Goal: Information Seeking & Learning: Learn about a topic

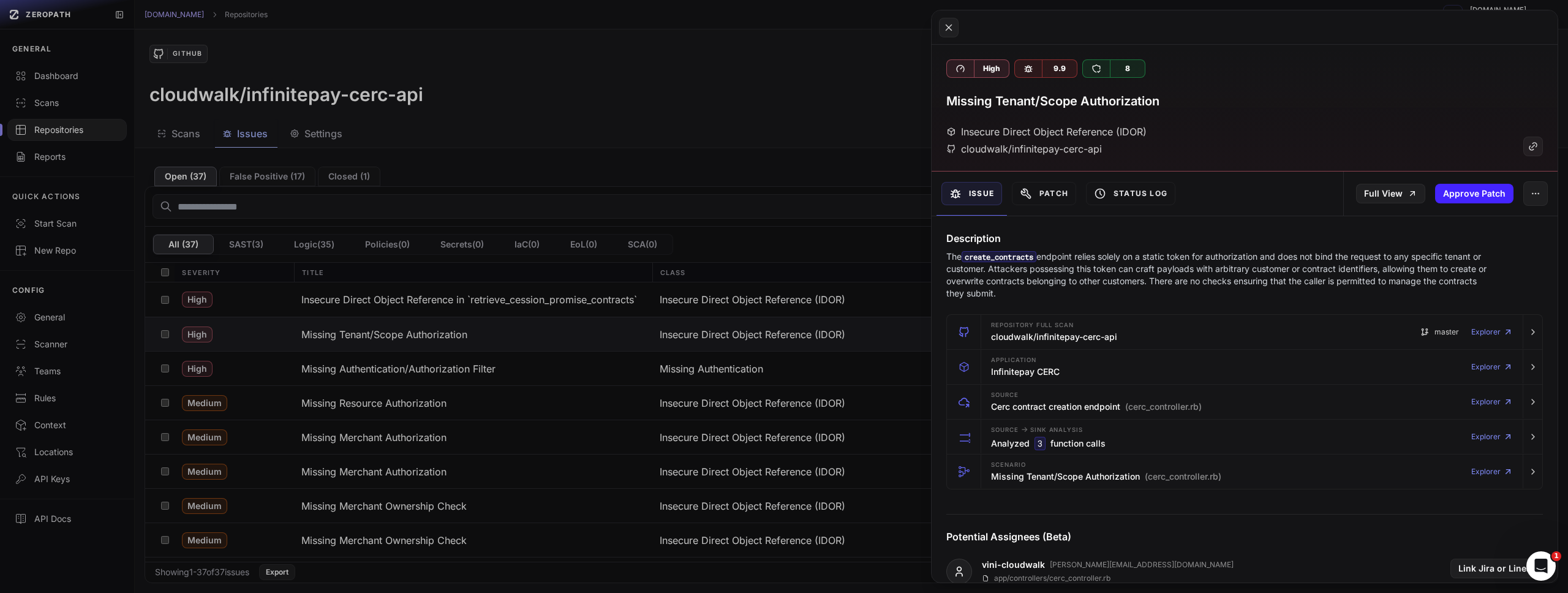
click at [799, 91] on button at bounding box center [784, 296] width 1568 height 593
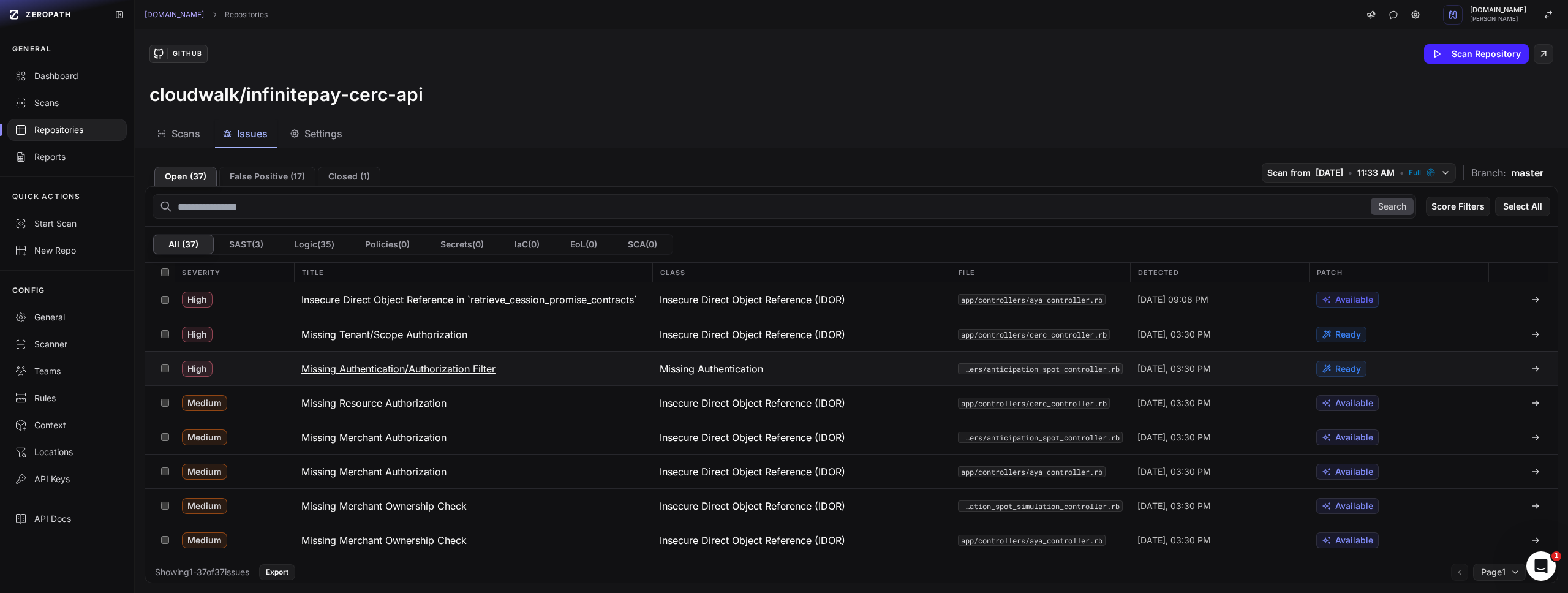
click at [475, 370] on h3 "Missing Authentication/Authorization Filter" at bounding box center [398, 368] width 194 height 15
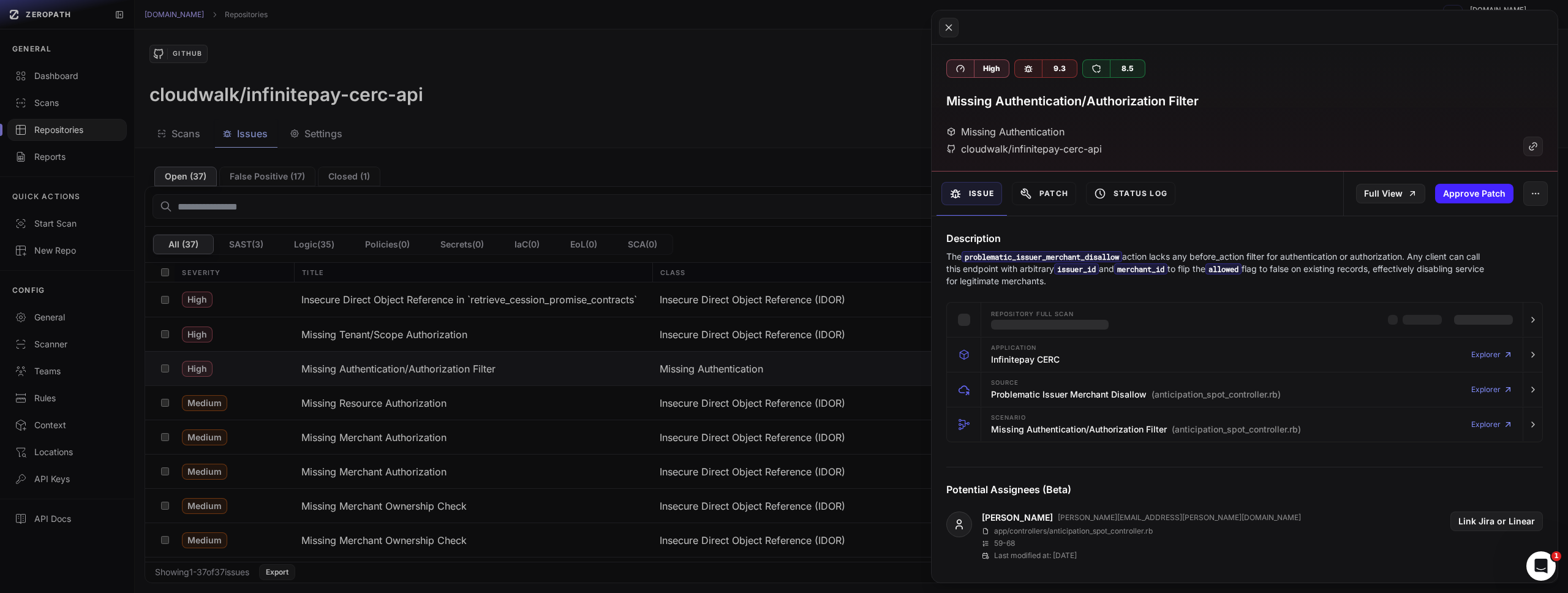
click at [875, 238] on button at bounding box center [784, 296] width 1568 height 593
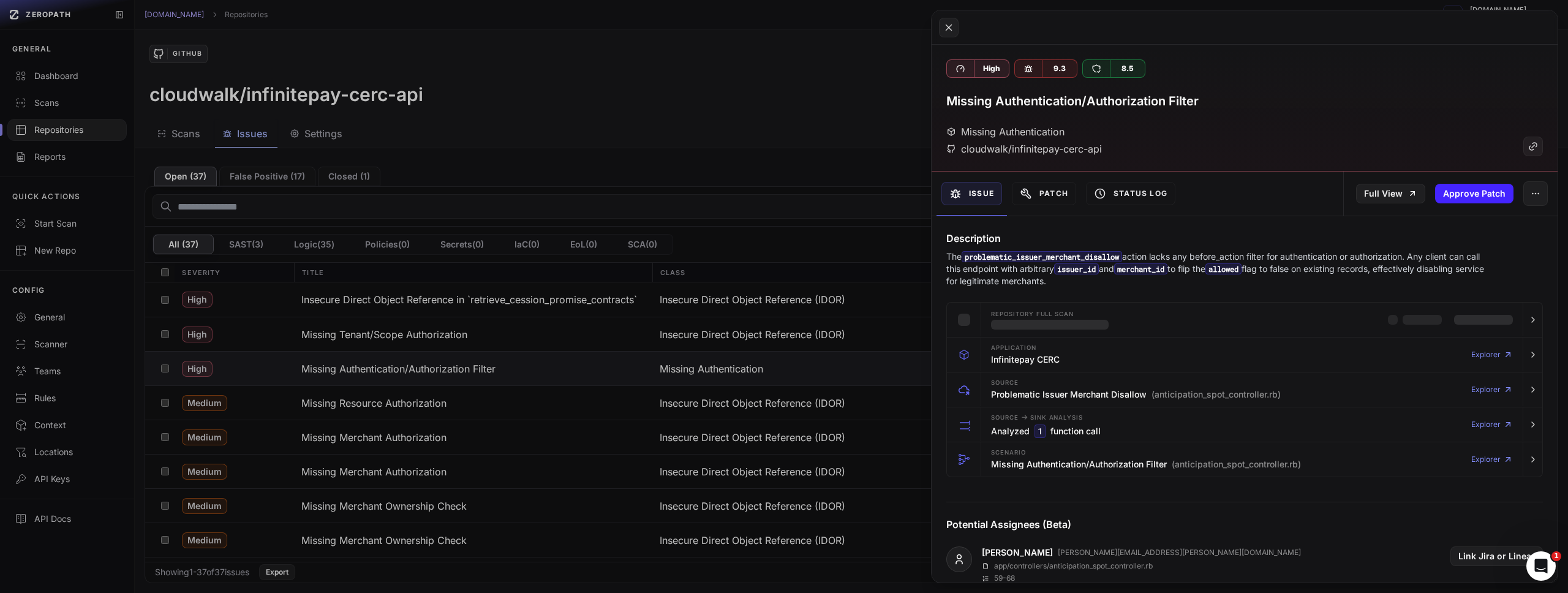
click at [875, 238] on button at bounding box center [784, 296] width 1568 height 593
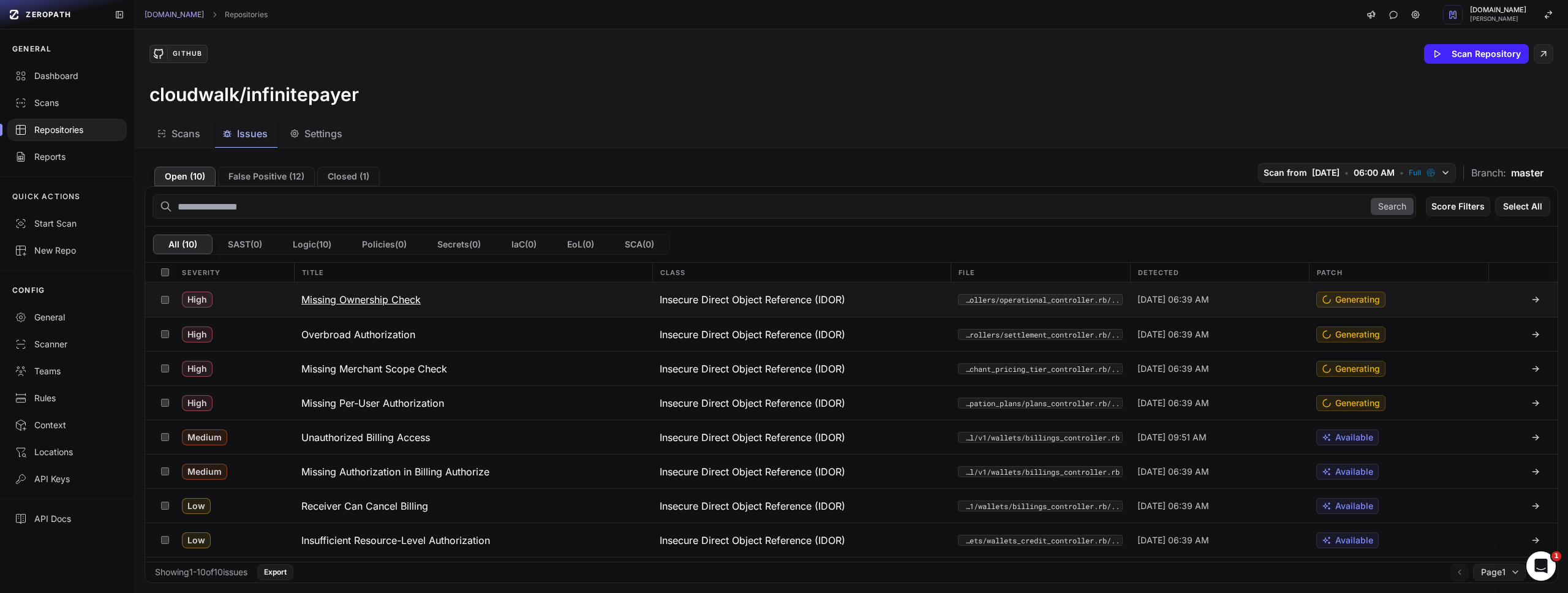
click at [377, 295] on h3 "Missing Ownership Check" at bounding box center [360, 299] width 119 height 15
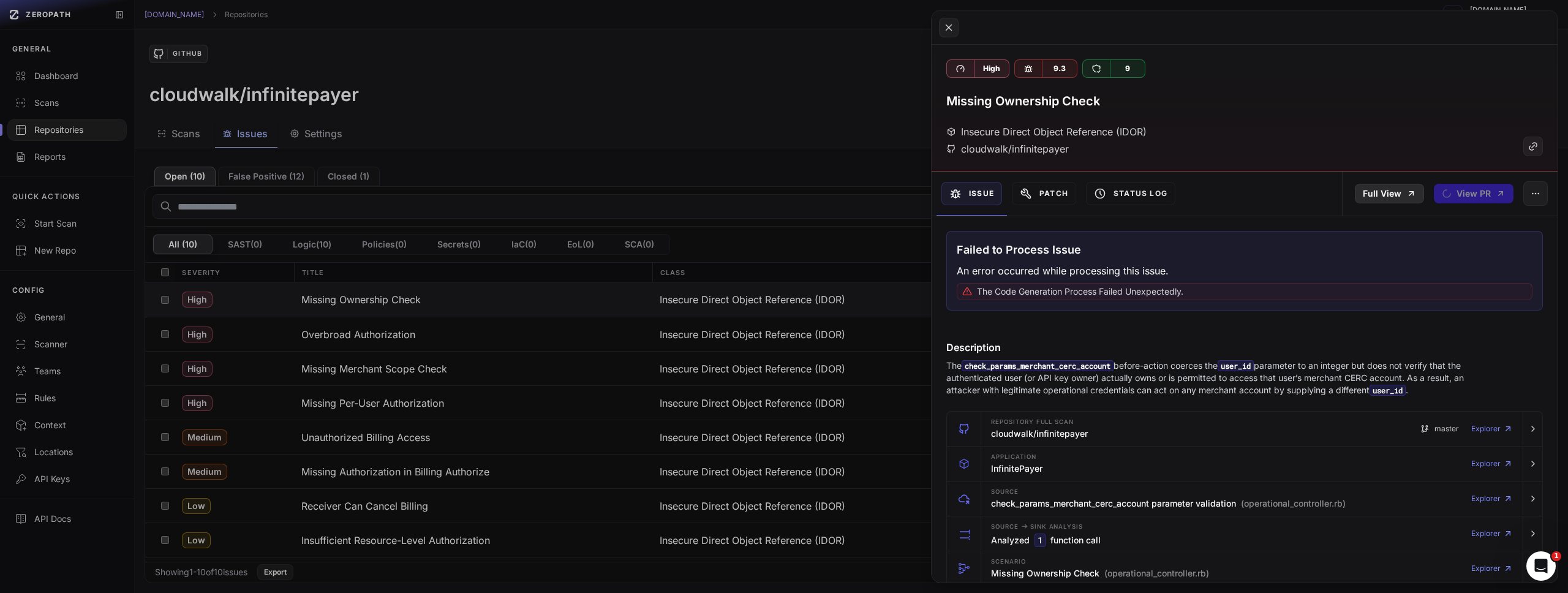
click at [1383, 191] on link "Full View" at bounding box center [1389, 193] width 69 height 20
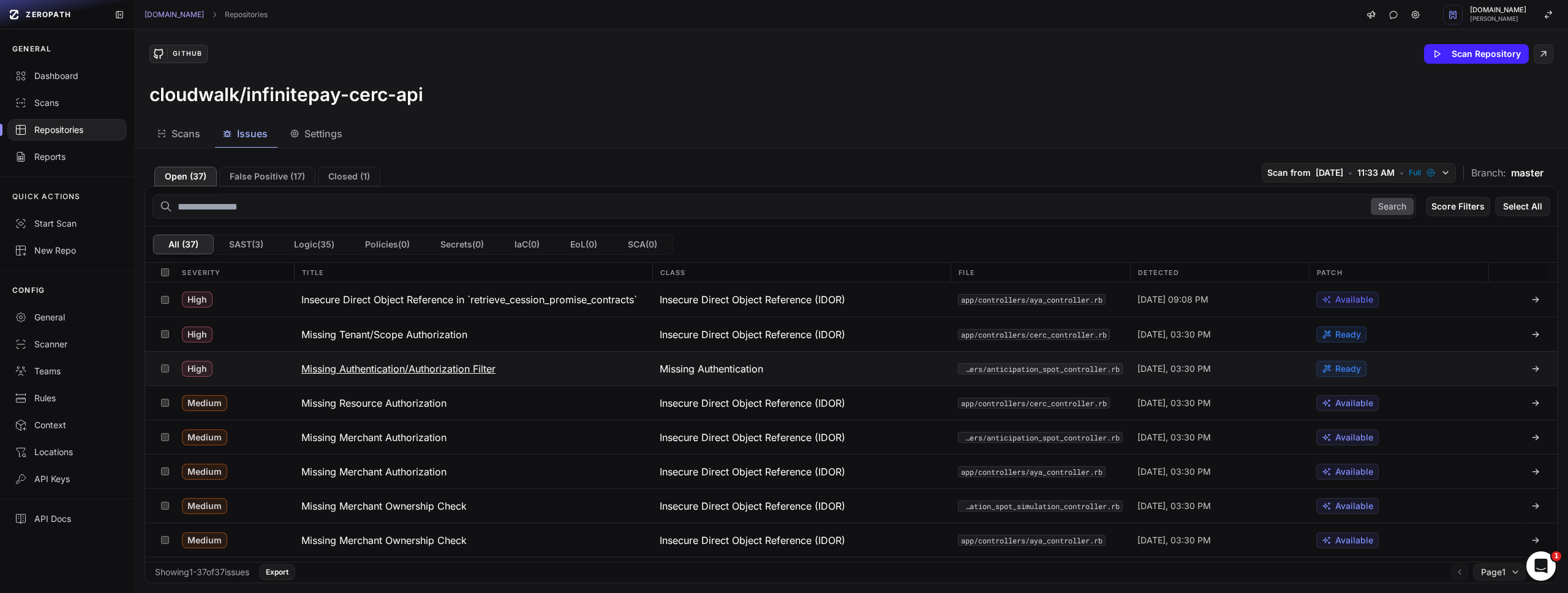
click at [482, 368] on h3 "Missing Authentication/Authorization Filter" at bounding box center [398, 368] width 194 height 15
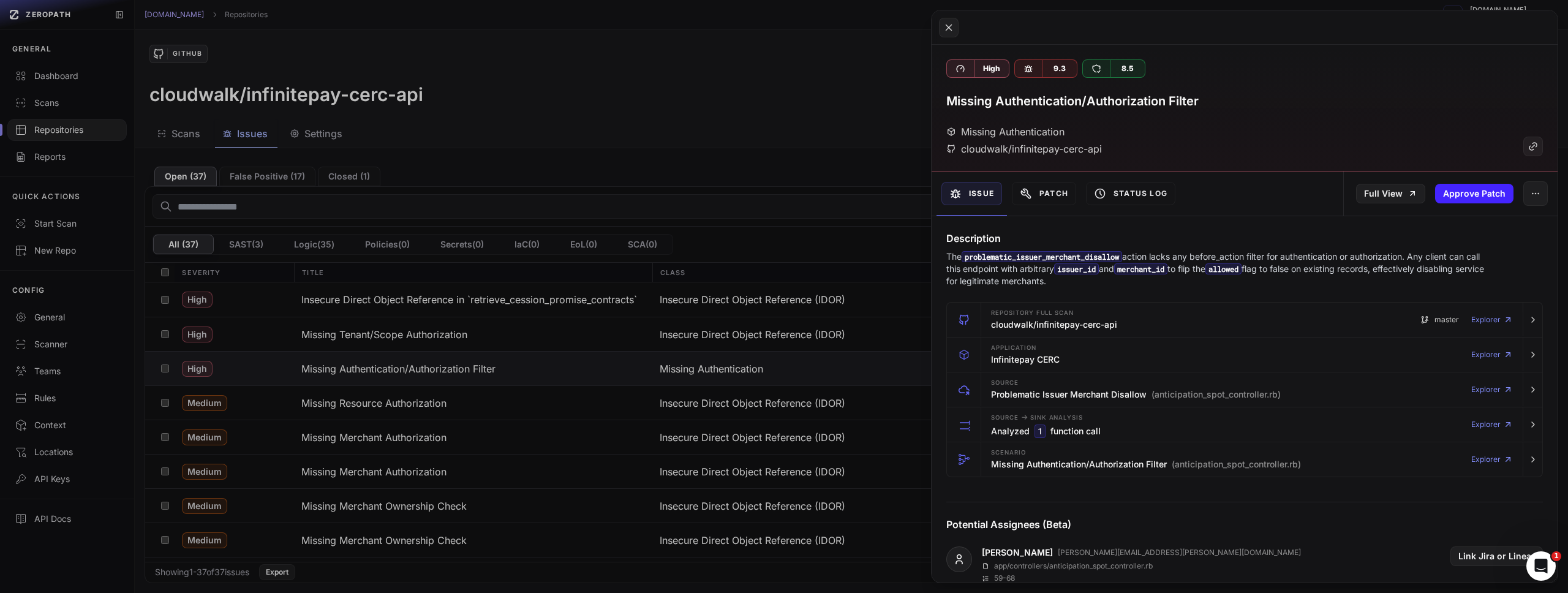
click at [752, 132] on button at bounding box center [784, 296] width 1568 height 593
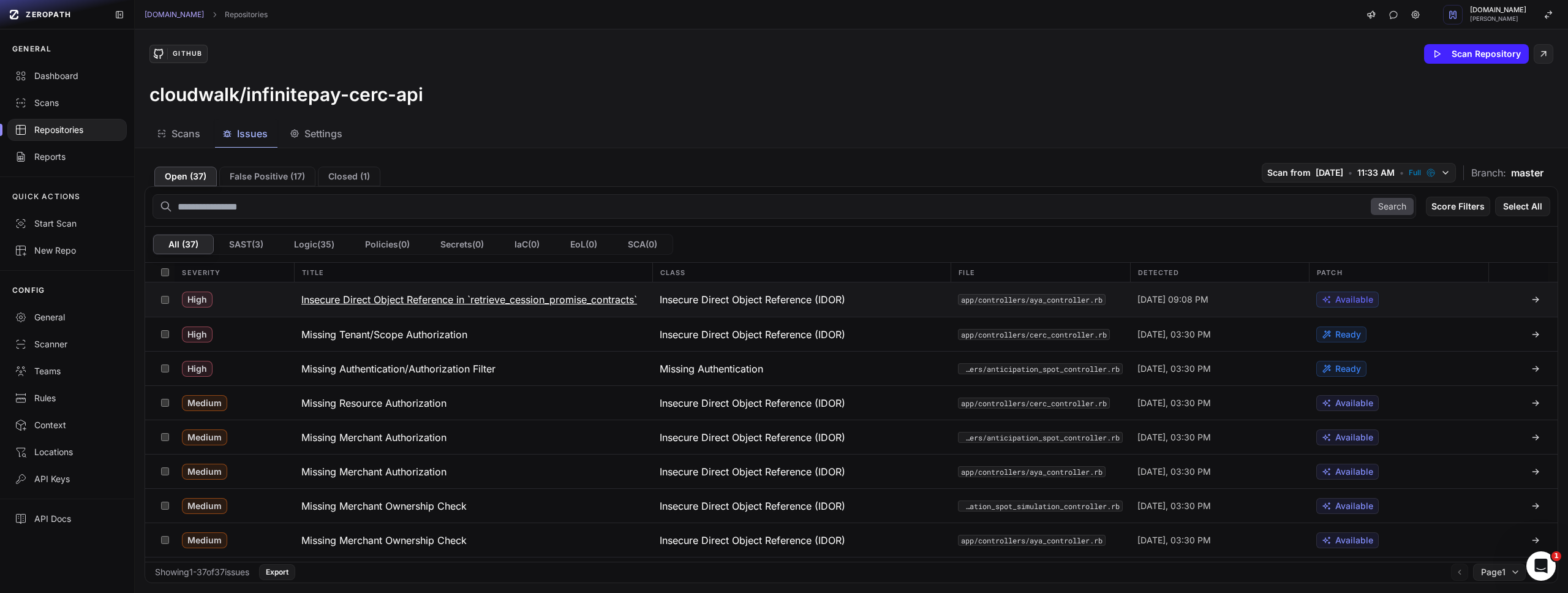
click at [472, 301] on h3 "Insecure Direct Object Reference in `retrieve_cession_promise_contracts`" at bounding box center [469, 299] width 336 height 15
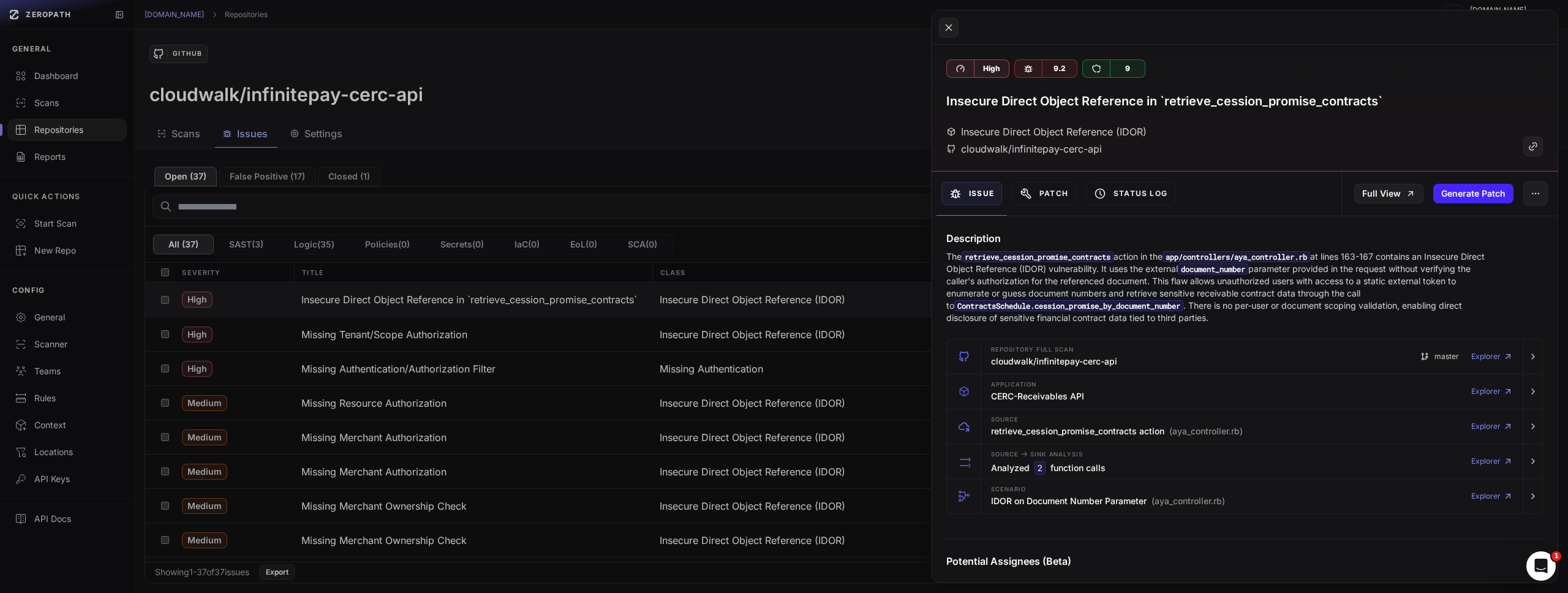
click at [592, 141] on button at bounding box center [784, 296] width 1568 height 593
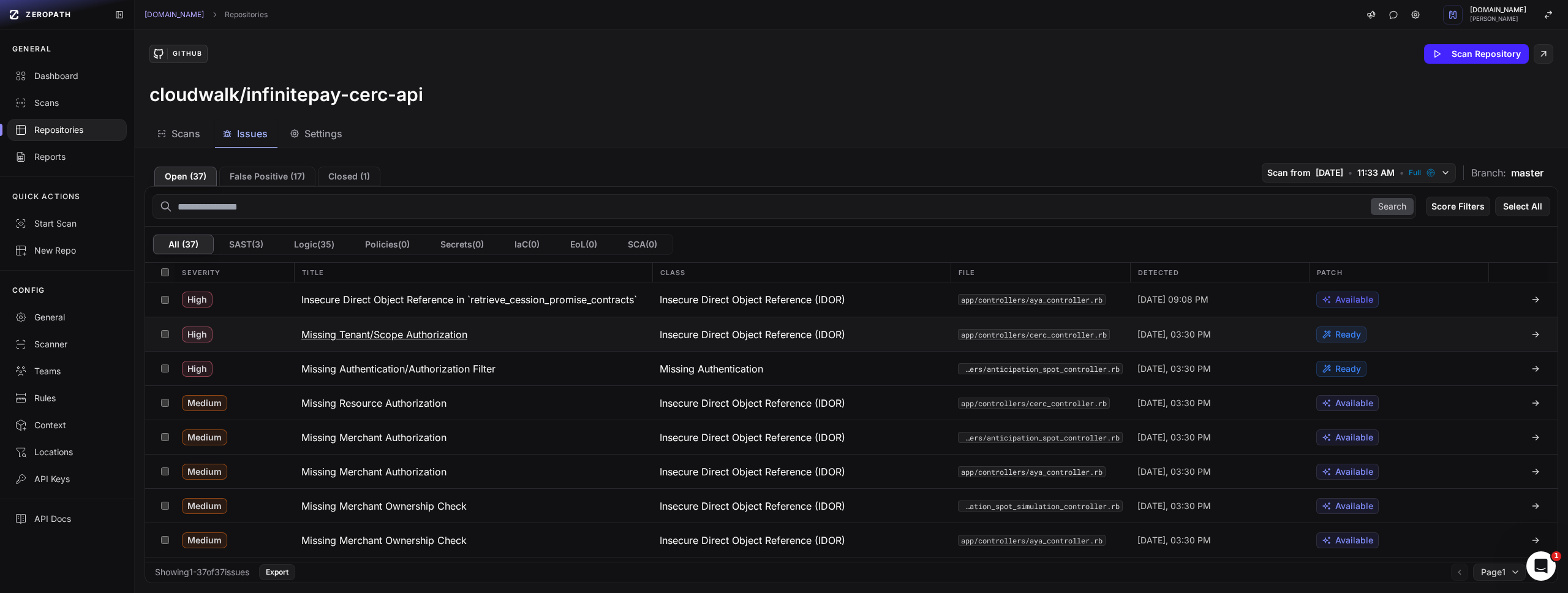
click at [430, 332] on h3 "Missing Tenant/Scope Authorization" at bounding box center [384, 333] width 166 height 15
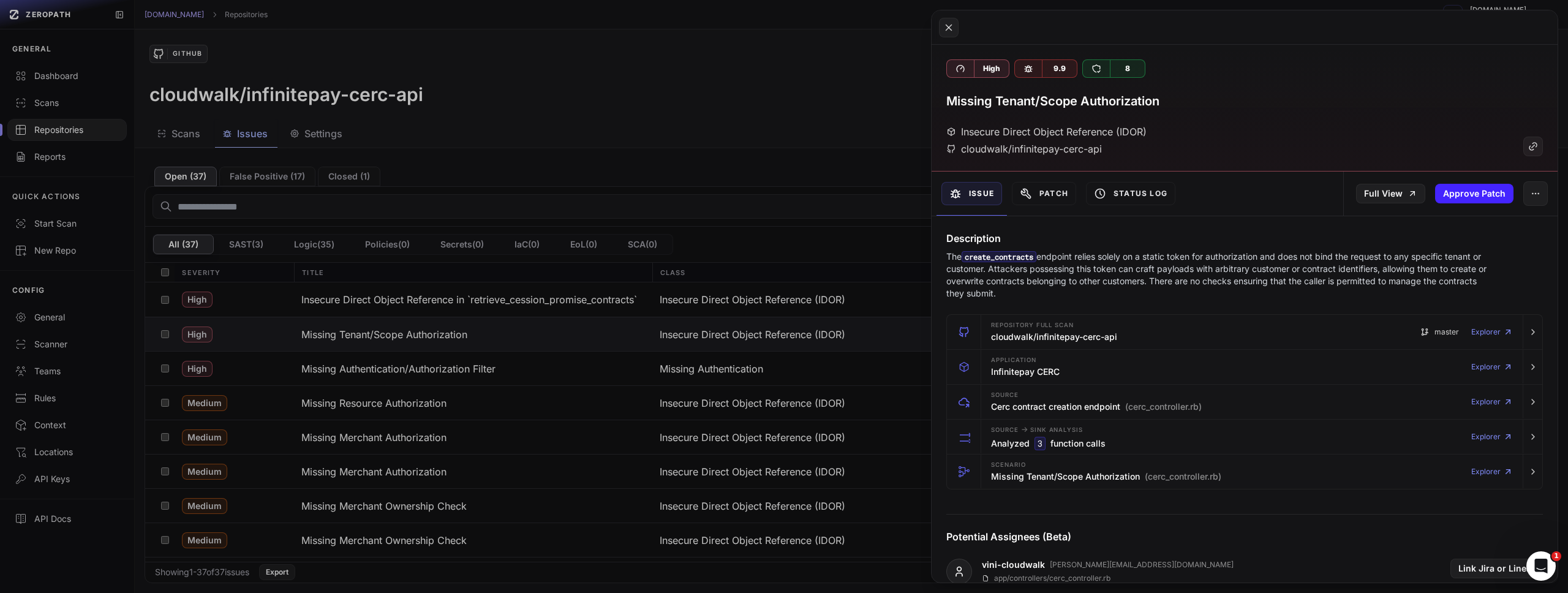
click at [676, 148] on button at bounding box center [784, 296] width 1568 height 593
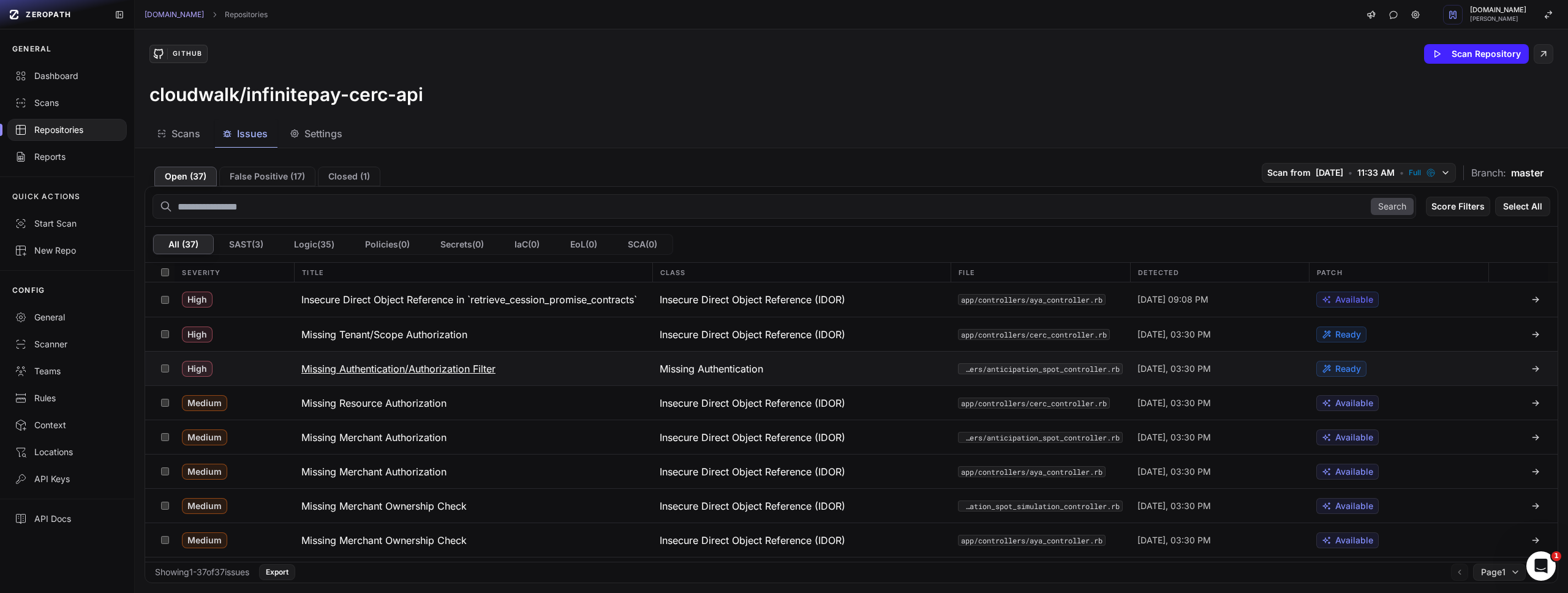
click at [471, 363] on h3 "Missing Authentication/Authorization Filter" at bounding box center [398, 368] width 194 height 15
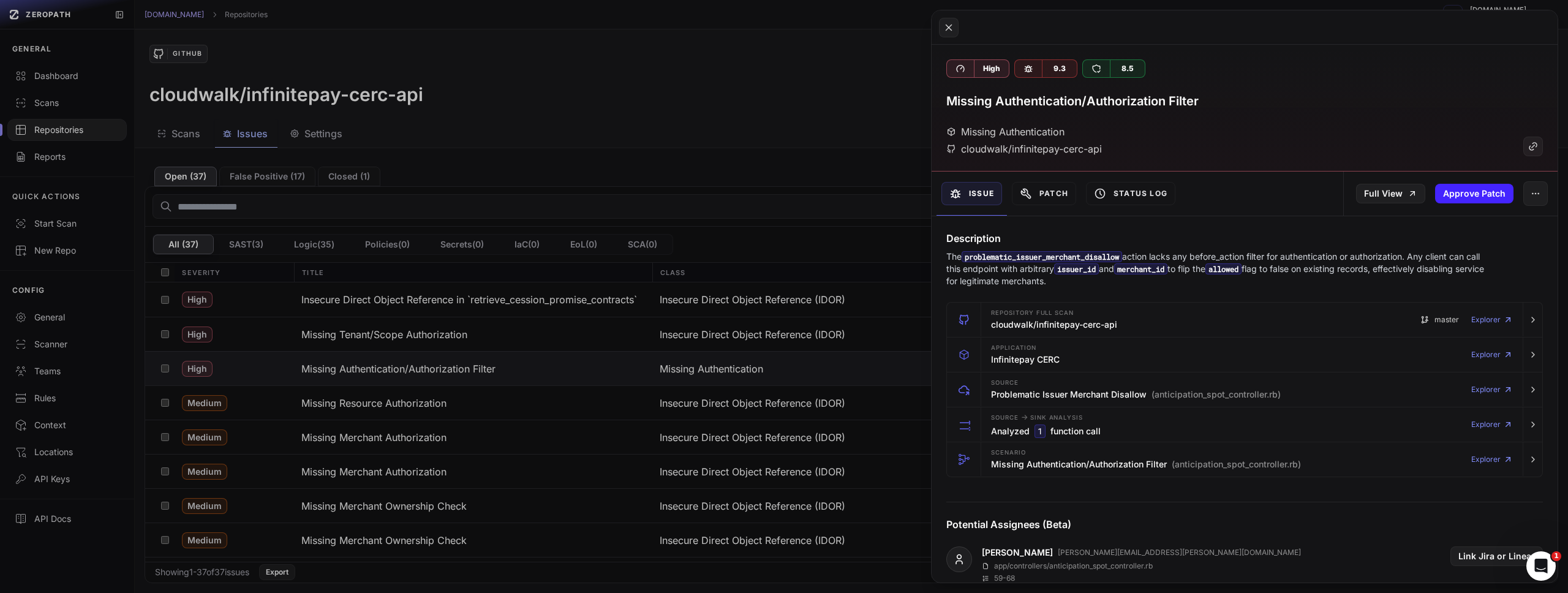
click at [696, 123] on button at bounding box center [784, 296] width 1568 height 593
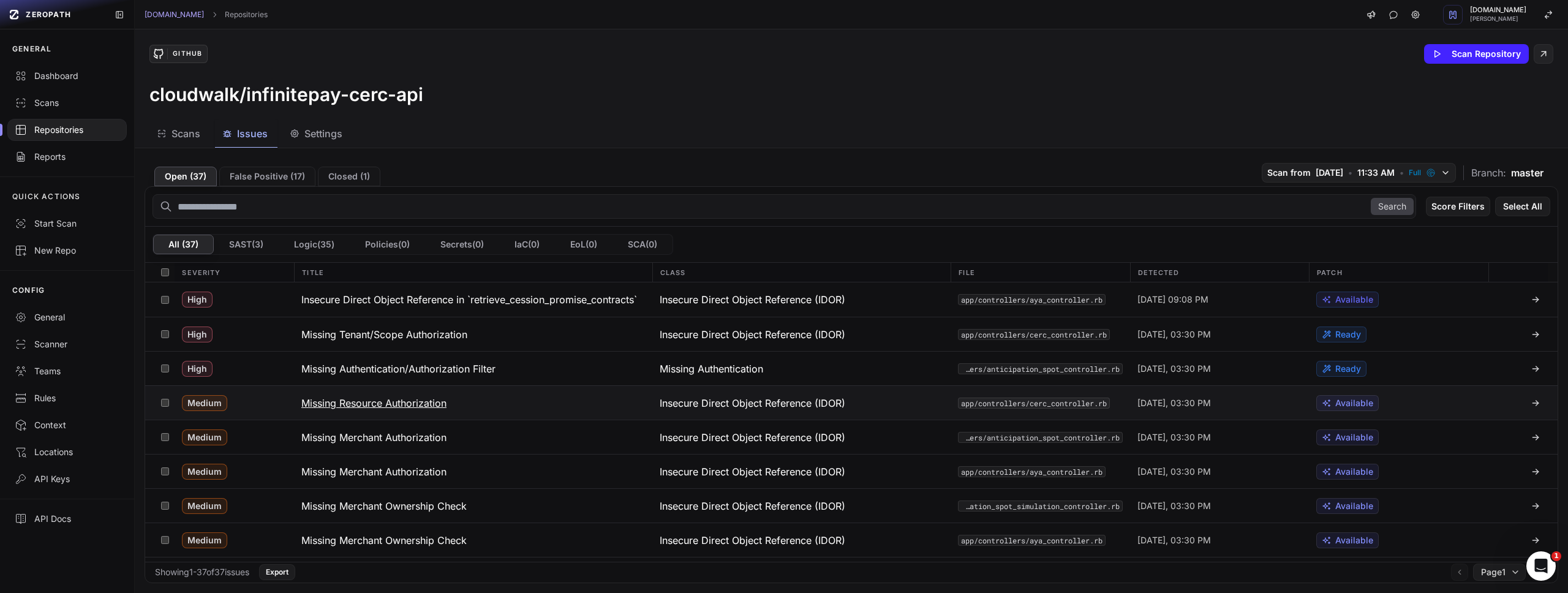
click at [376, 402] on h3 "Missing Resource Authorization" at bounding box center [373, 403] width 145 height 15
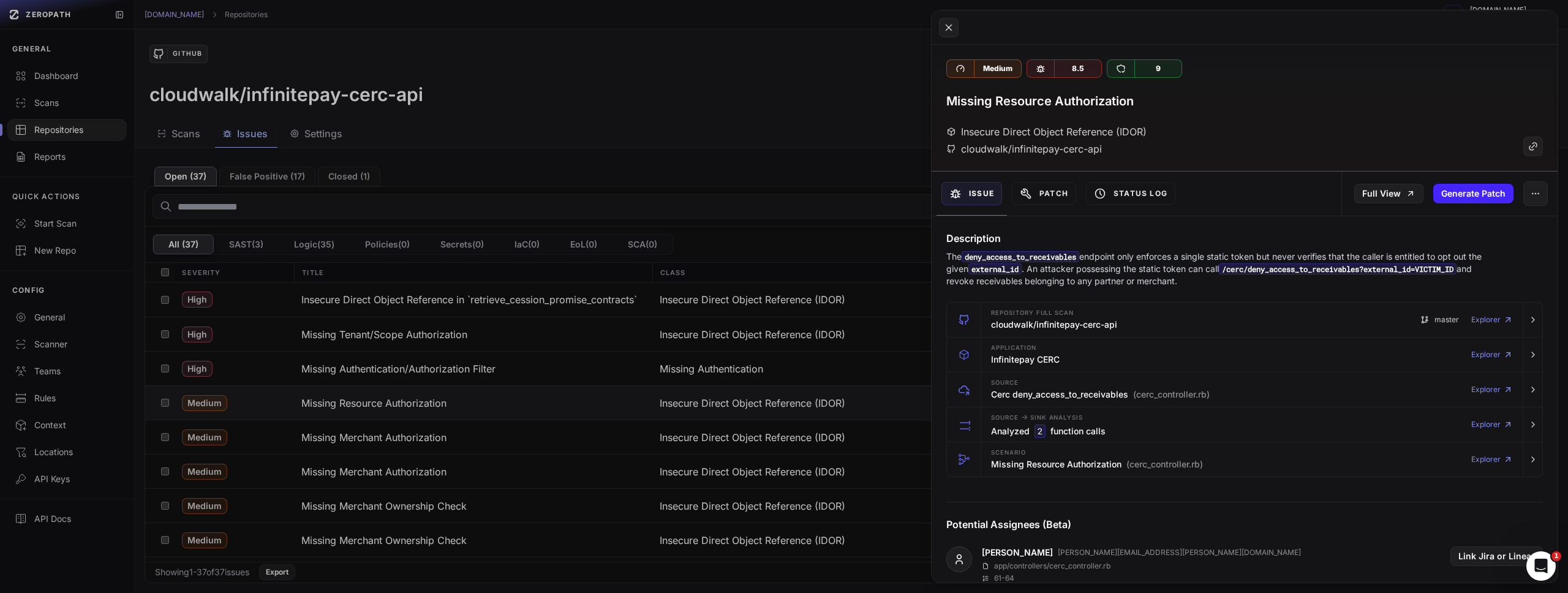
click at [791, 147] on button at bounding box center [784, 296] width 1568 height 593
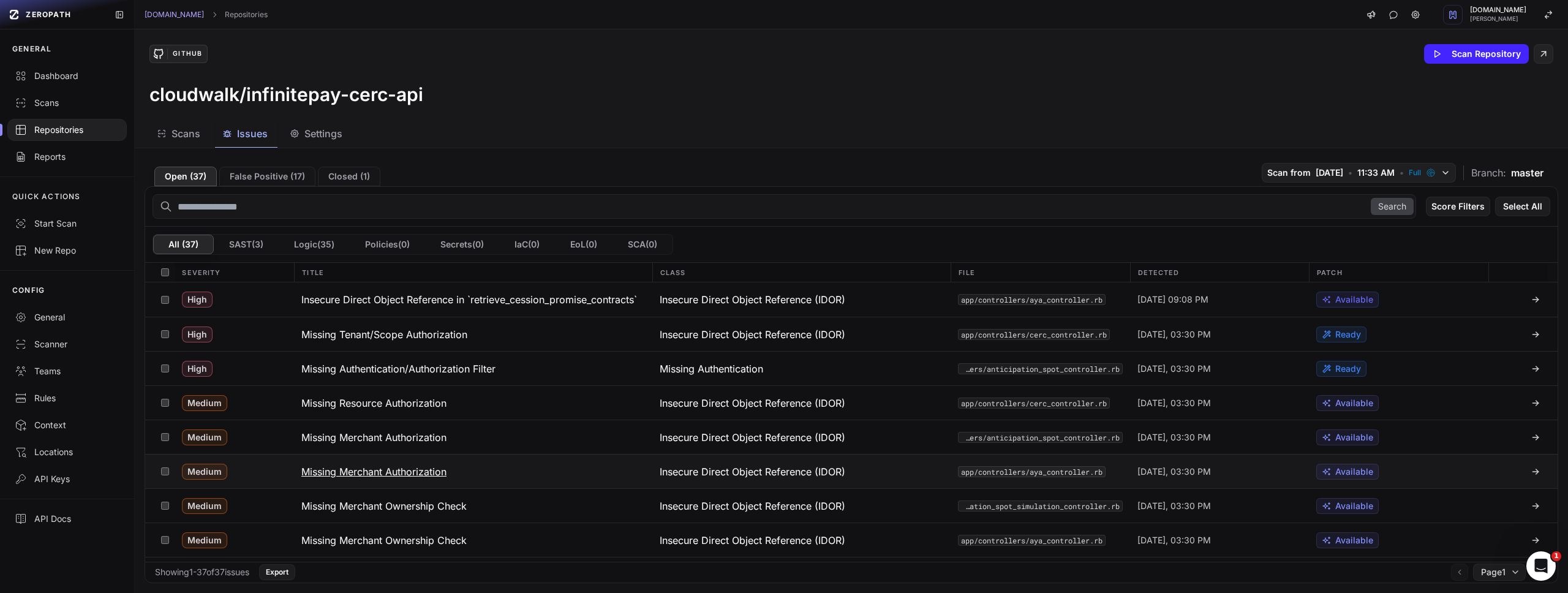
click at [409, 466] on h3 "Missing Merchant Authorization" at bounding box center [373, 471] width 145 height 15
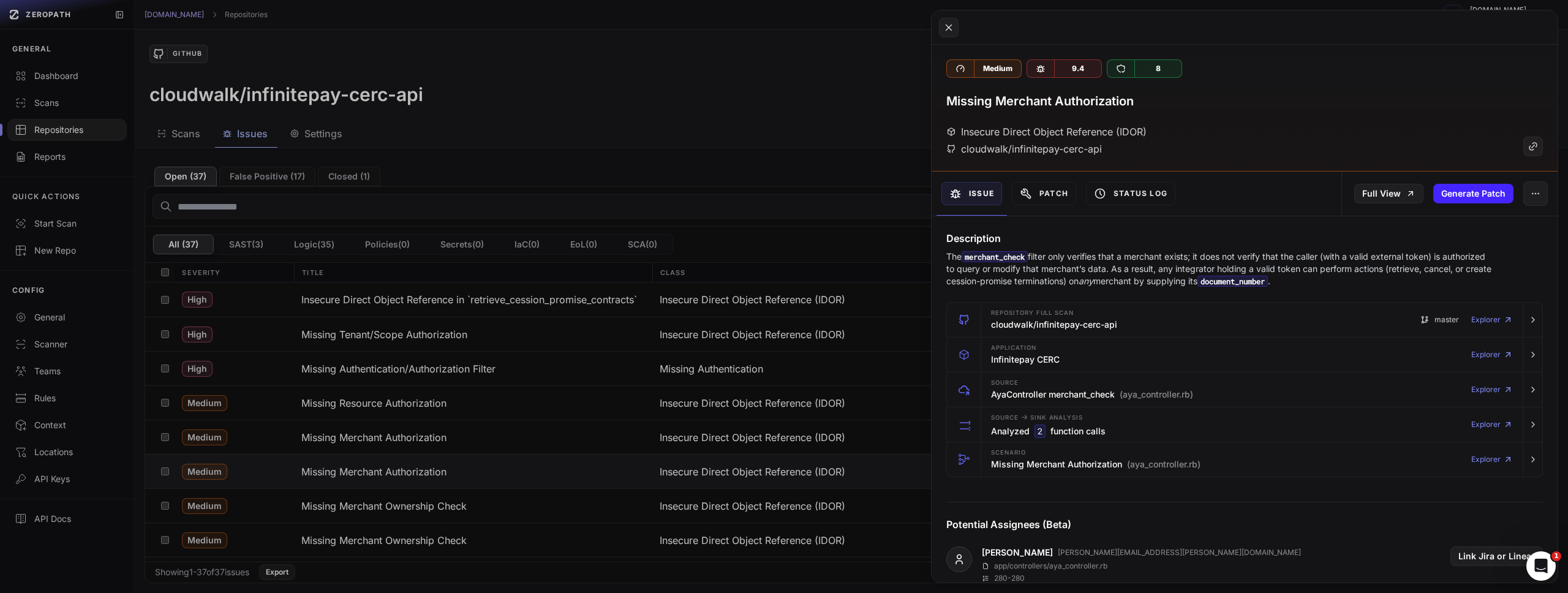
click at [795, 138] on button at bounding box center [784, 296] width 1568 height 593
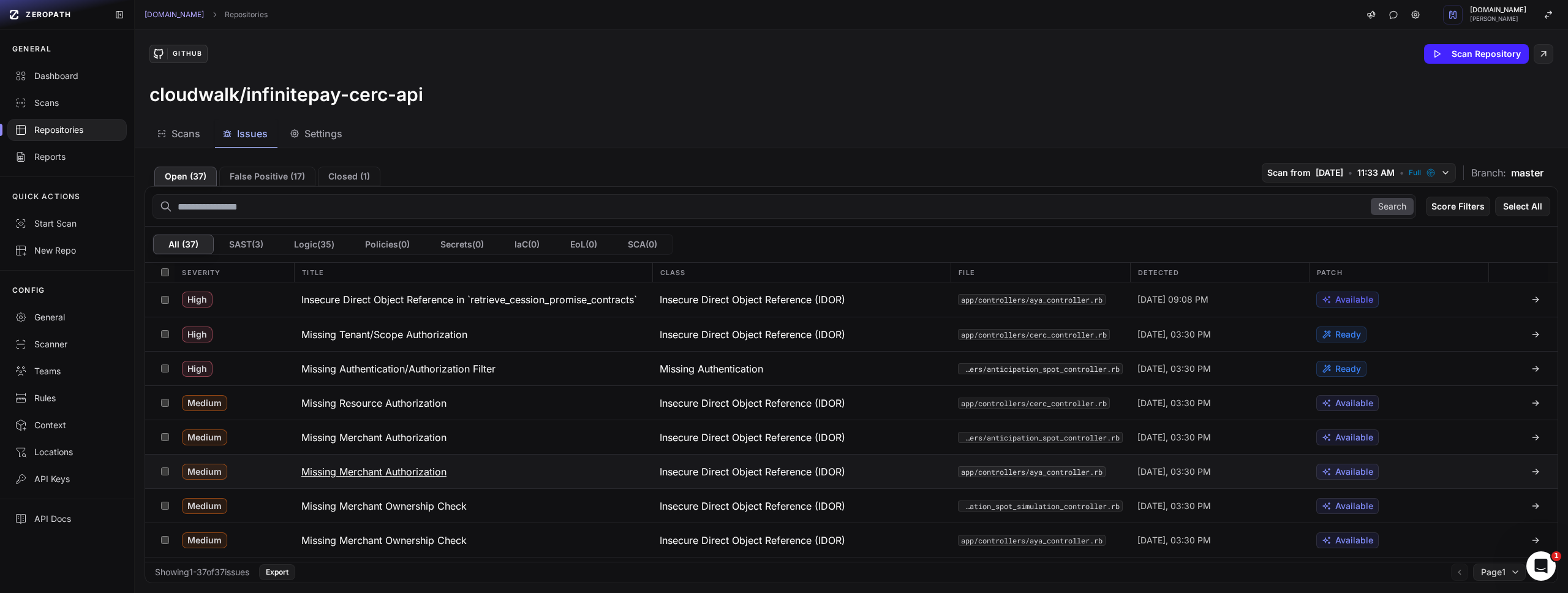
click at [413, 472] on h3 "Missing Merchant Authorization" at bounding box center [373, 471] width 145 height 15
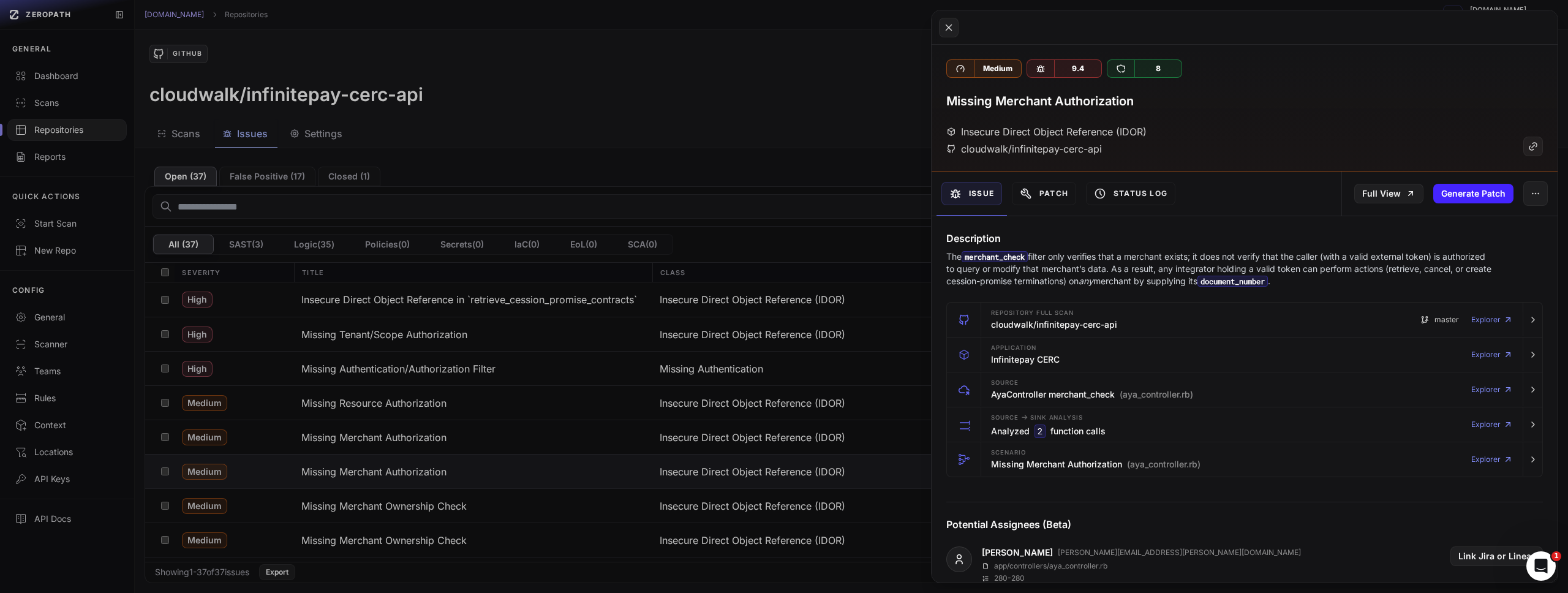
click at [801, 123] on button at bounding box center [784, 296] width 1568 height 593
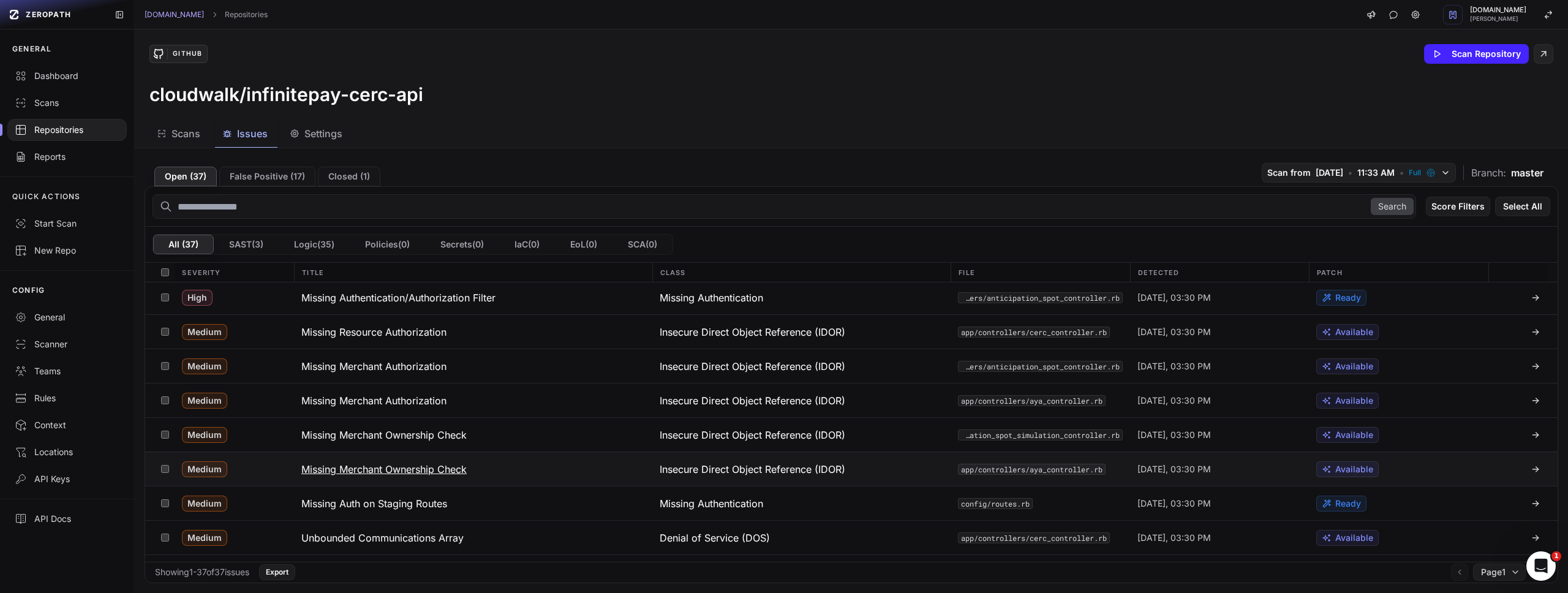
scroll to position [115, 0]
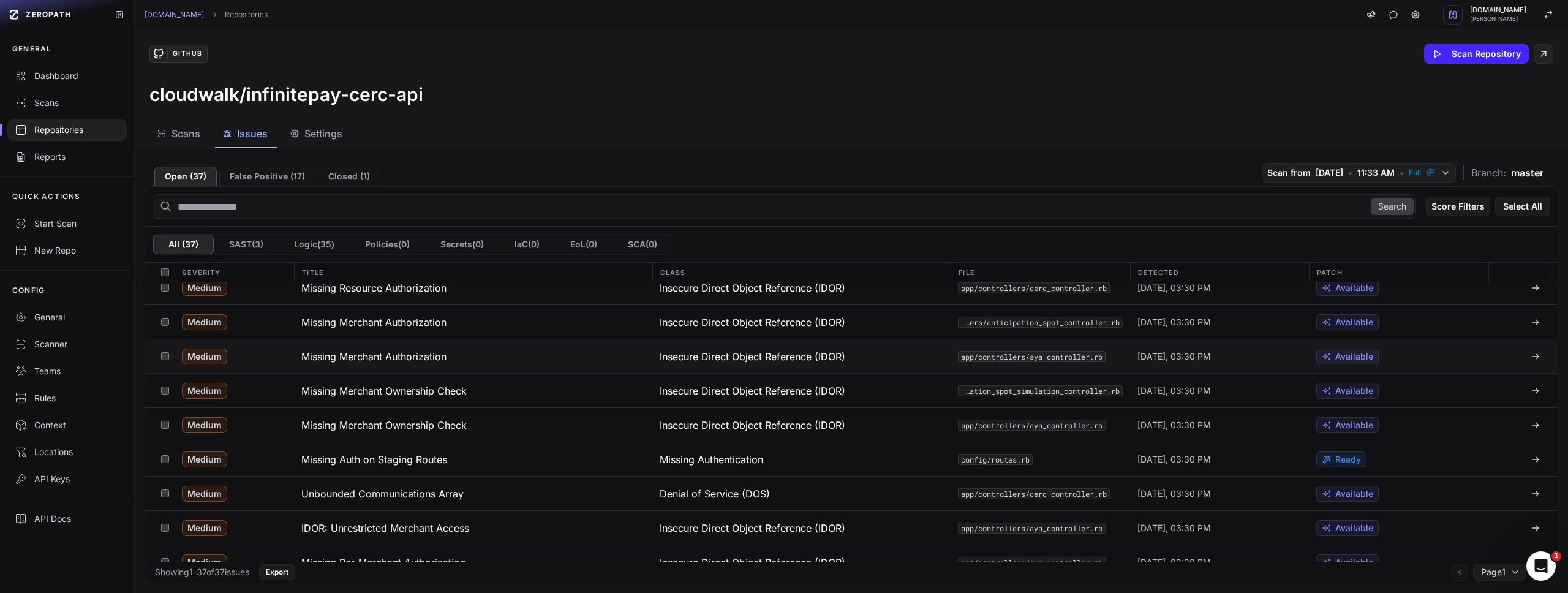
click at [424, 357] on h3 "Missing Merchant Authorization" at bounding box center [373, 356] width 145 height 15
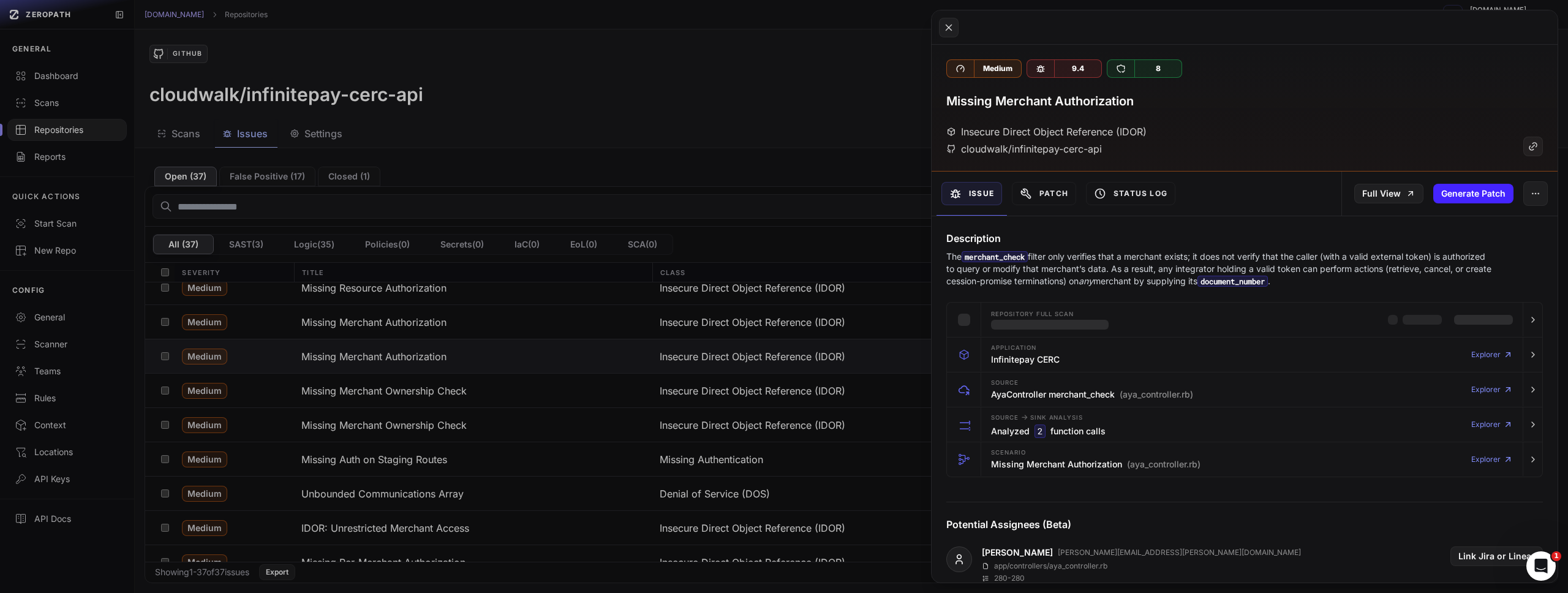
click at [766, 171] on button at bounding box center [784, 296] width 1568 height 593
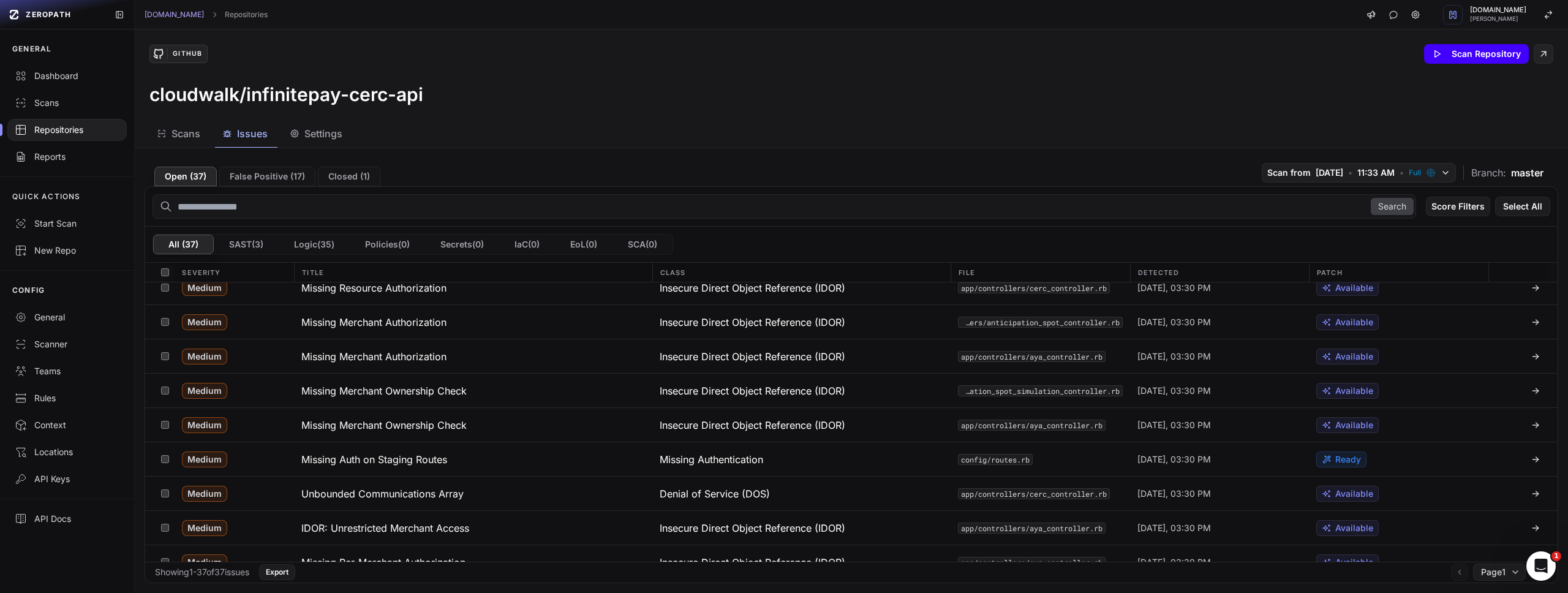
click at [1442, 58] on button "Scan Repository" at bounding box center [1476, 53] width 105 height 20
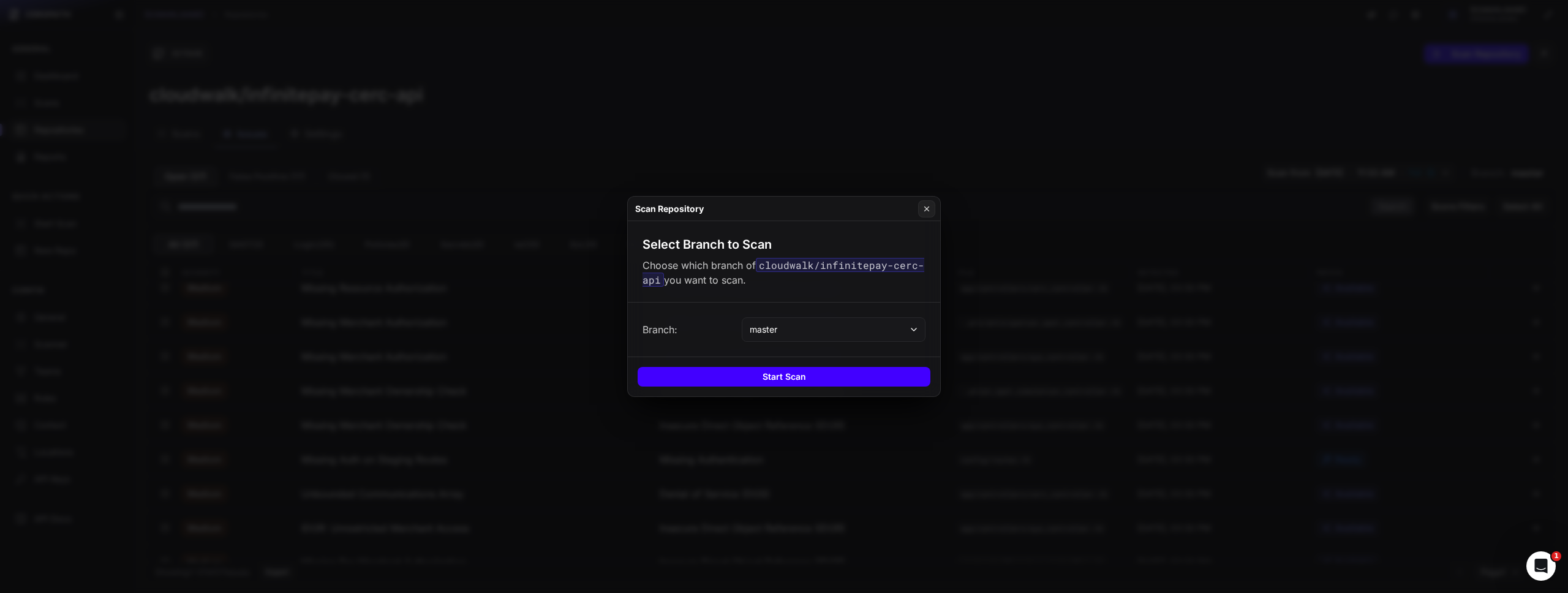
click at [860, 378] on button "Start Scan" at bounding box center [784, 376] width 292 height 20
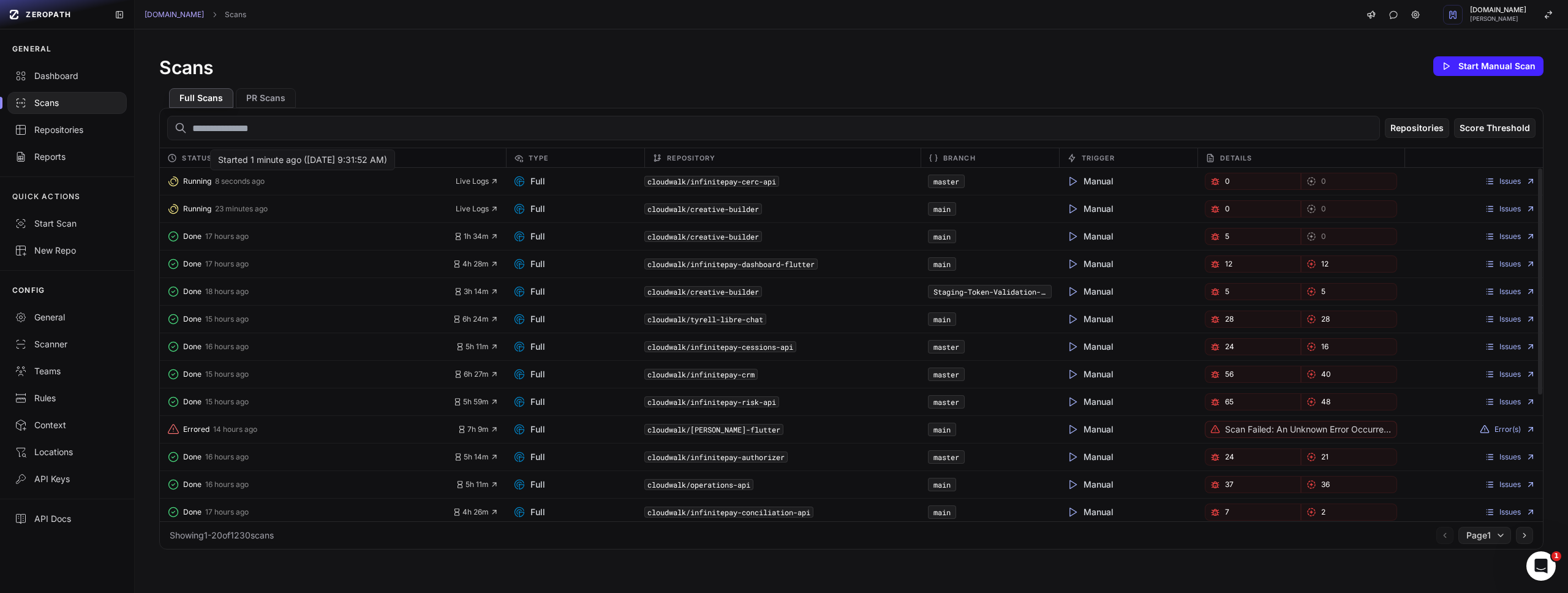
click at [202, 183] on span "Running" at bounding box center [197, 181] width 28 height 9
click at [832, 82] on div "Full Scans PR Scans" at bounding box center [851, 93] width 1385 height 29
